Goal: Task Accomplishment & Management: Complete application form

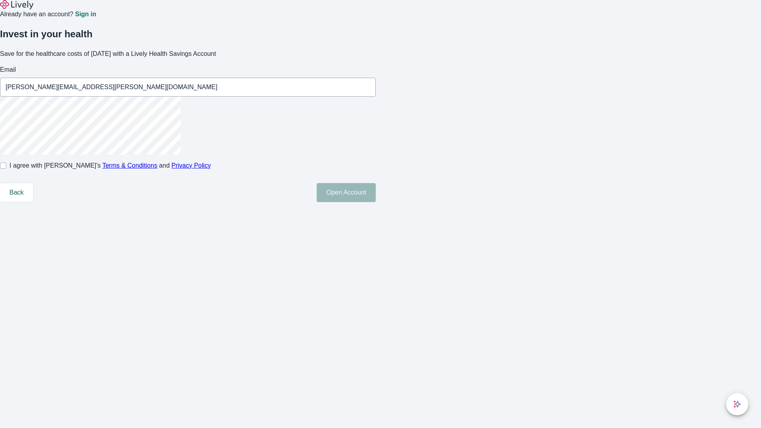
click at [6, 169] on input "I agree with Lively’s Terms & Conditions and Privacy Policy" at bounding box center [3, 165] width 6 height 6
checkbox input "true"
click at [376, 202] on button "Open Account" at bounding box center [346, 192] width 59 height 19
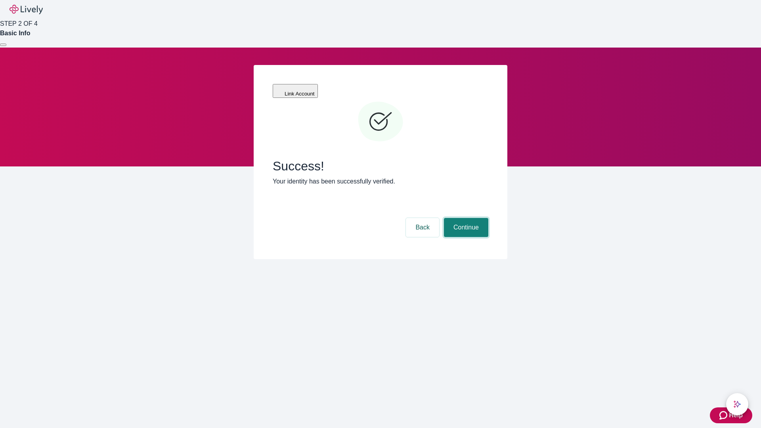
click at [465, 218] on button "Continue" at bounding box center [466, 227] width 44 height 19
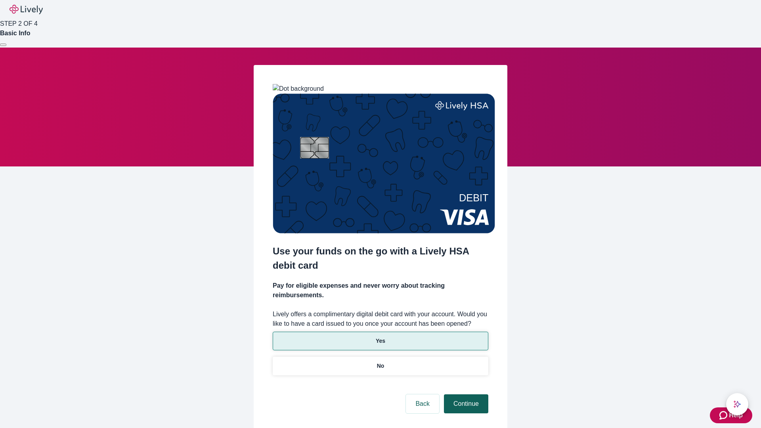
click at [380, 362] on p "No" at bounding box center [381, 366] width 8 height 8
click at [465, 394] on button "Continue" at bounding box center [466, 403] width 44 height 19
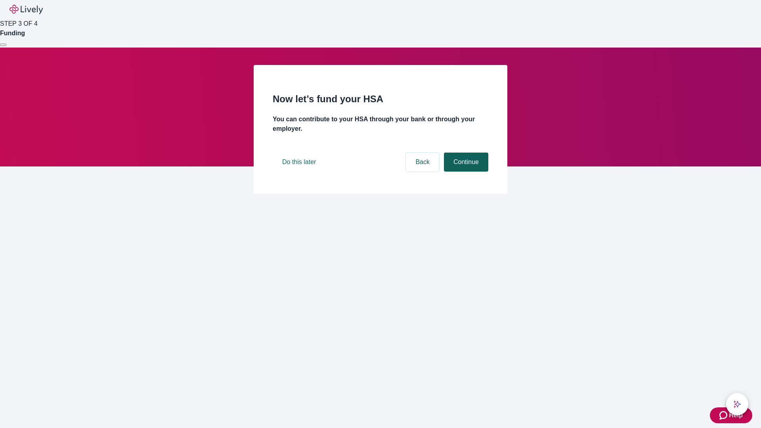
click at [465, 172] on button "Continue" at bounding box center [466, 162] width 44 height 19
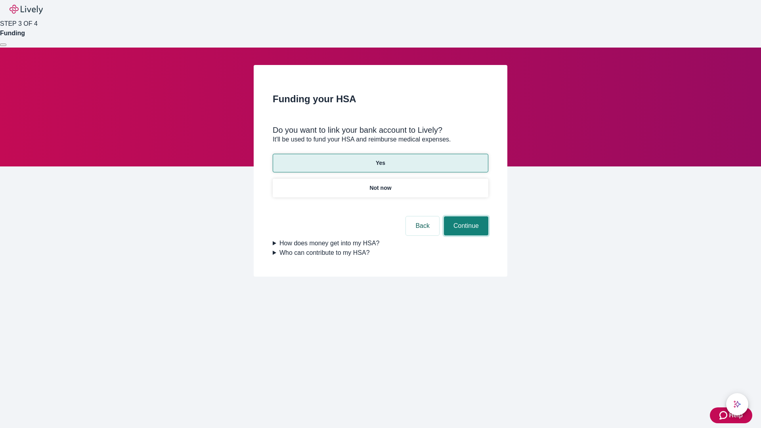
click at [465, 216] on button "Continue" at bounding box center [466, 225] width 44 height 19
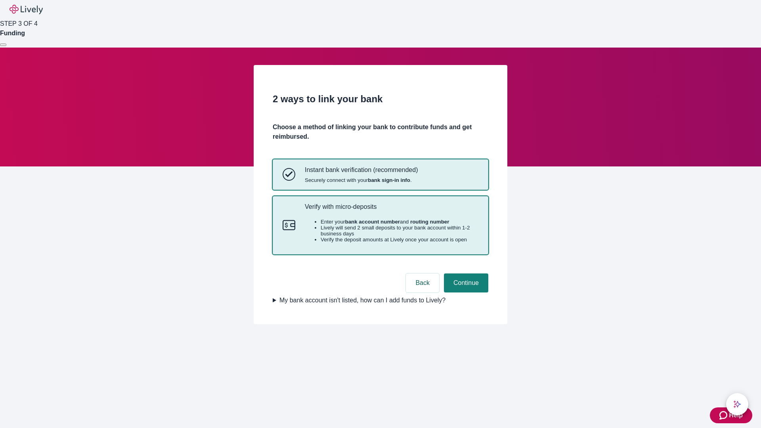
click at [391, 210] on p "Verify with micro-deposits" at bounding box center [392, 207] width 174 height 8
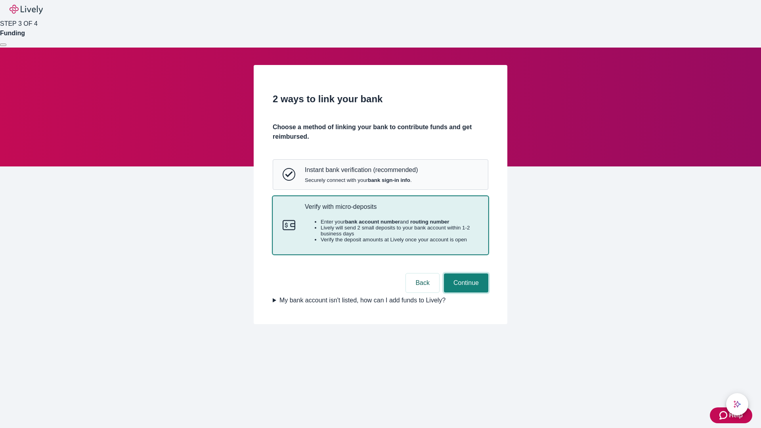
click at [465, 292] on button "Continue" at bounding box center [466, 282] width 44 height 19
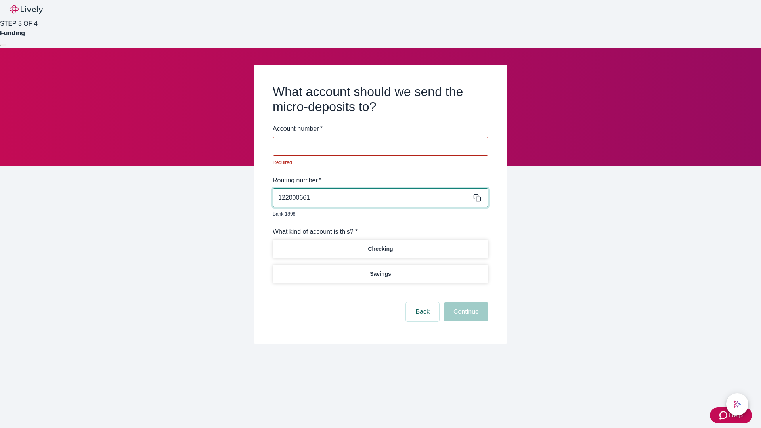
type input "122000661"
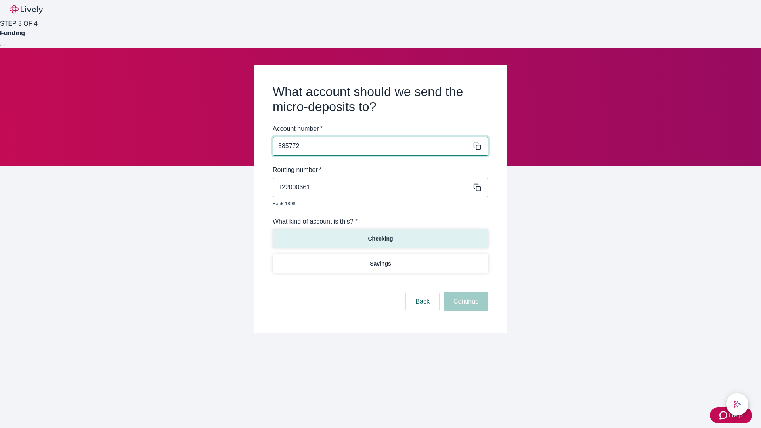
type input "385772"
click at [380, 235] on p "Checking" at bounding box center [380, 239] width 25 height 8
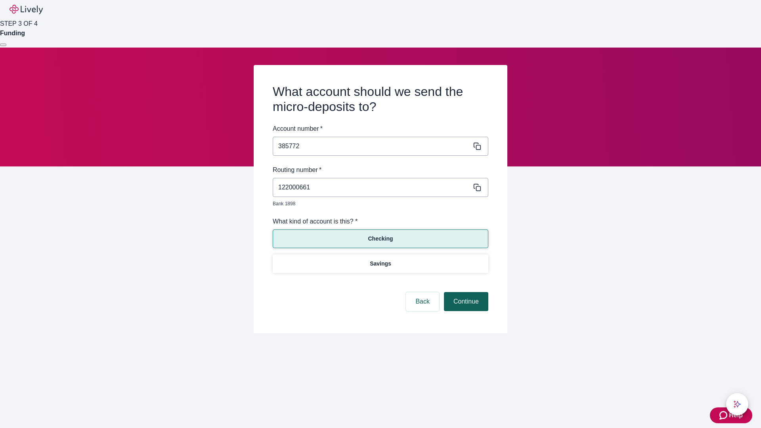
click at [465, 292] on button "Continue" at bounding box center [466, 301] width 44 height 19
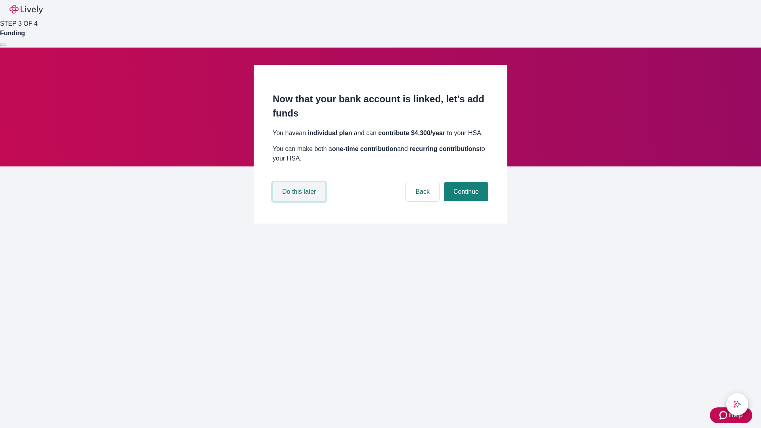
click at [300, 201] on button "Do this later" at bounding box center [299, 191] width 53 height 19
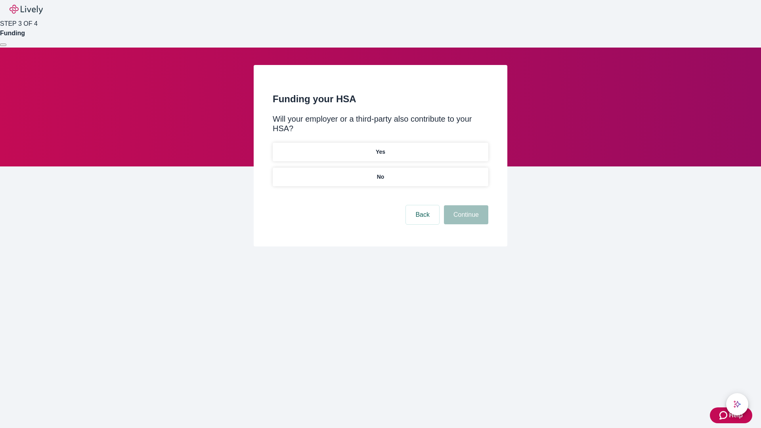
click at [380, 173] on p "No" at bounding box center [381, 177] width 8 height 8
click at [465, 205] on button "Continue" at bounding box center [466, 214] width 44 height 19
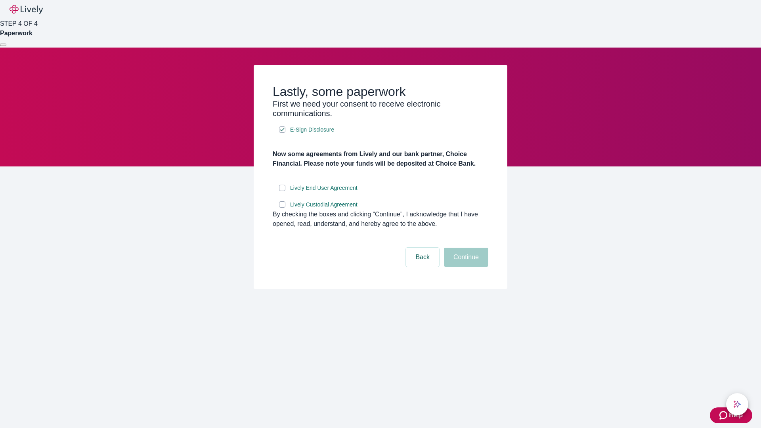
click at [282, 191] on input "Lively End User Agreement" at bounding box center [282, 188] width 6 height 6
checkbox input "true"
click at [282, 208] on input "Lively Custodial Agreement" at bounding box center [282, 204] width 6 height 6
checkbox input "true"
click at [465, 267] on button "Continue" at bounding box center [466, 257] width 44 height 19
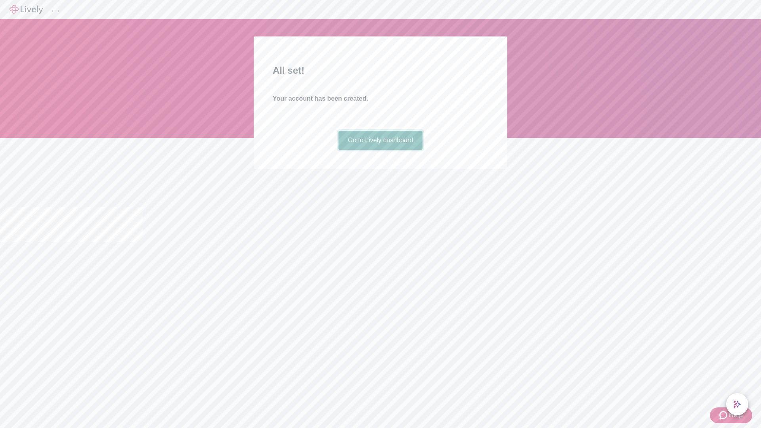
click at [380, 150] on link "Go to Lively dashboard" at bounding box center [380, 140] width 84 height 19
